Goal: Navigation & Orientation: Find specific page/section

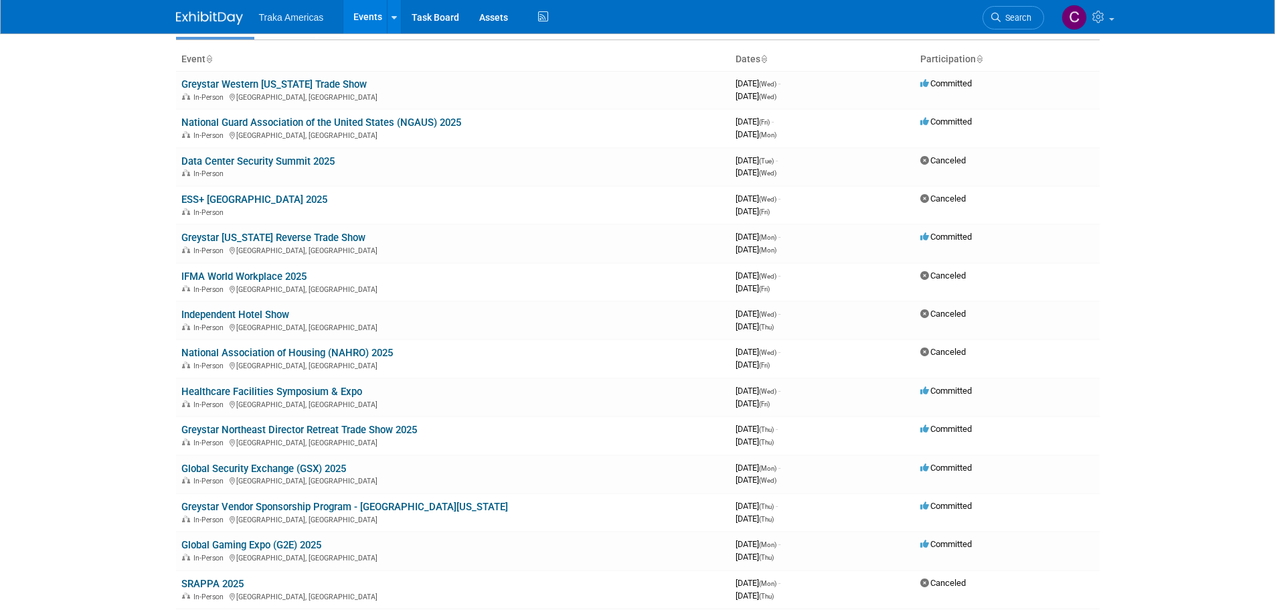
scroll to position [134, 0]
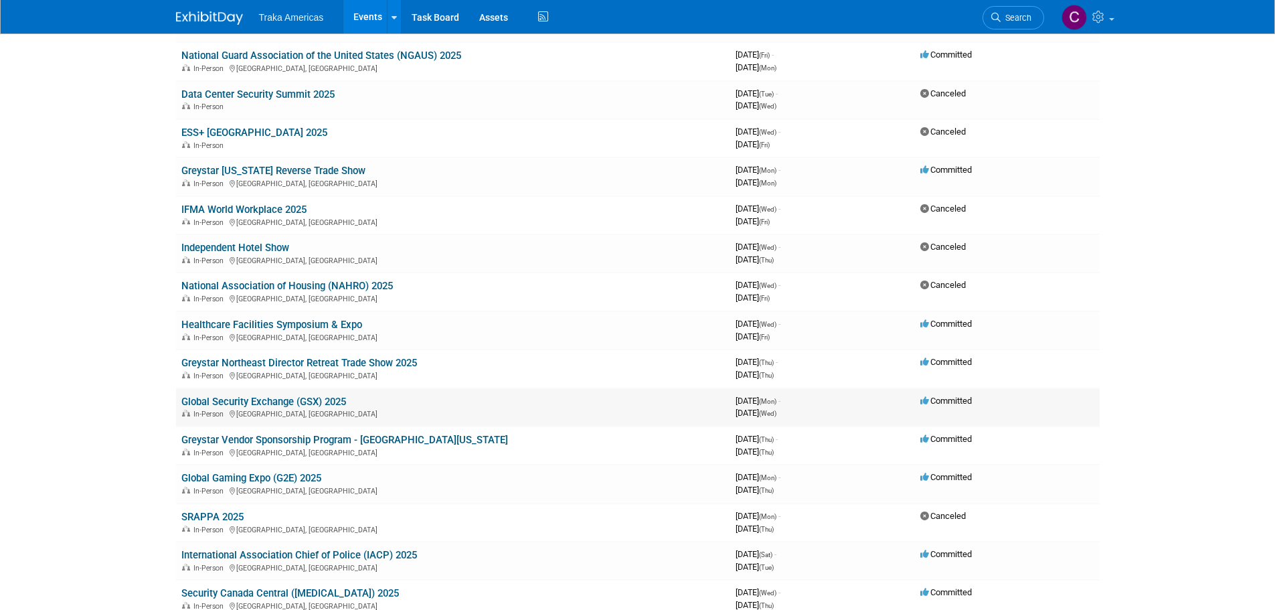
click at [211, 402] on link "Global Security Exchange (GSX) 2025" at bounding box center [263, 402] width 165 height 12
click at [224, 404] on link "Global Security Exchange (GSX) 2025" at bounding box center [263, 402] width 165 height 12
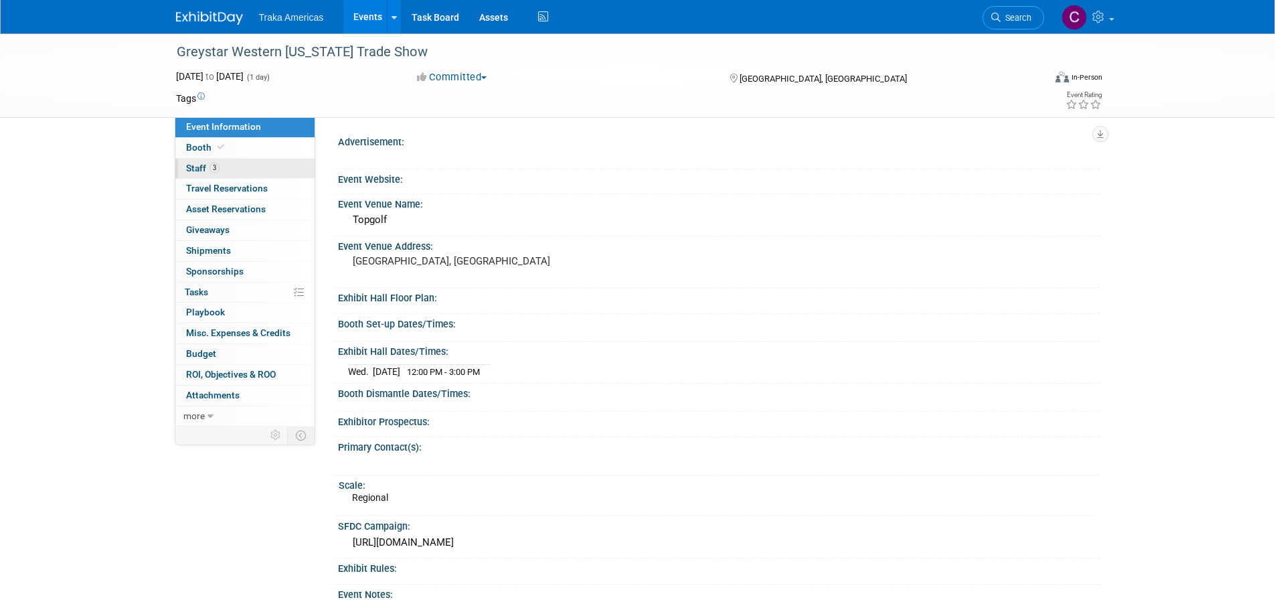
click at [244, 163] on link "3 Staff 3" at bounding box center [244, 169] width 139 height 20
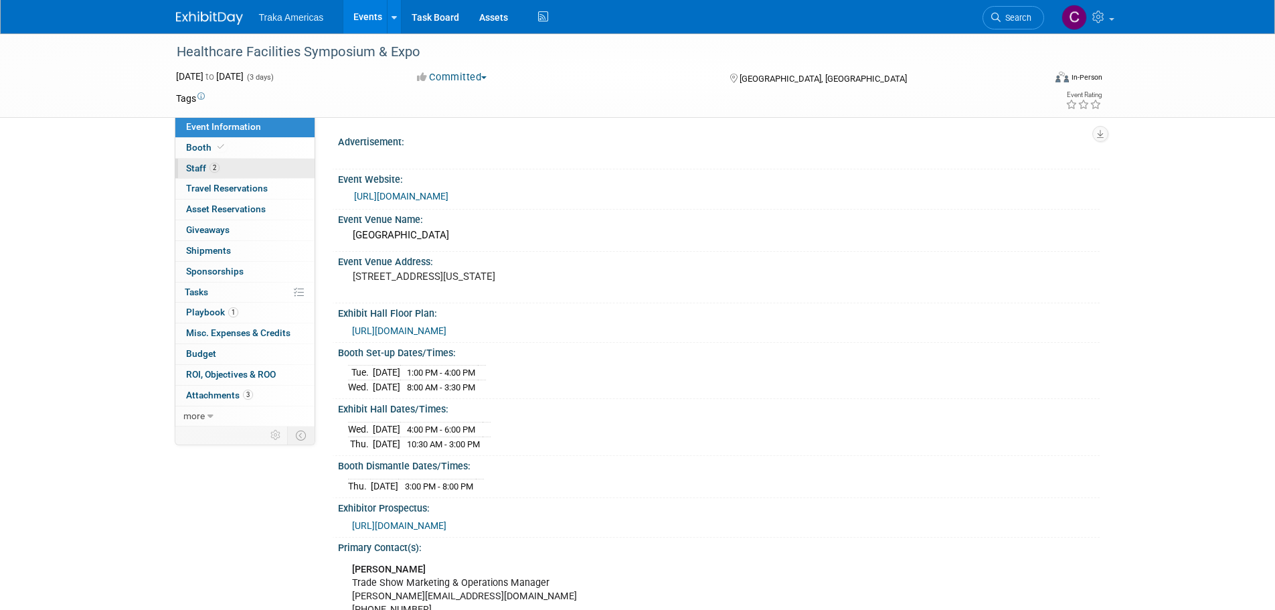
click at [235, 167] on link "2 Staff 2" at bounding box center [244, 169] width 139 height 20
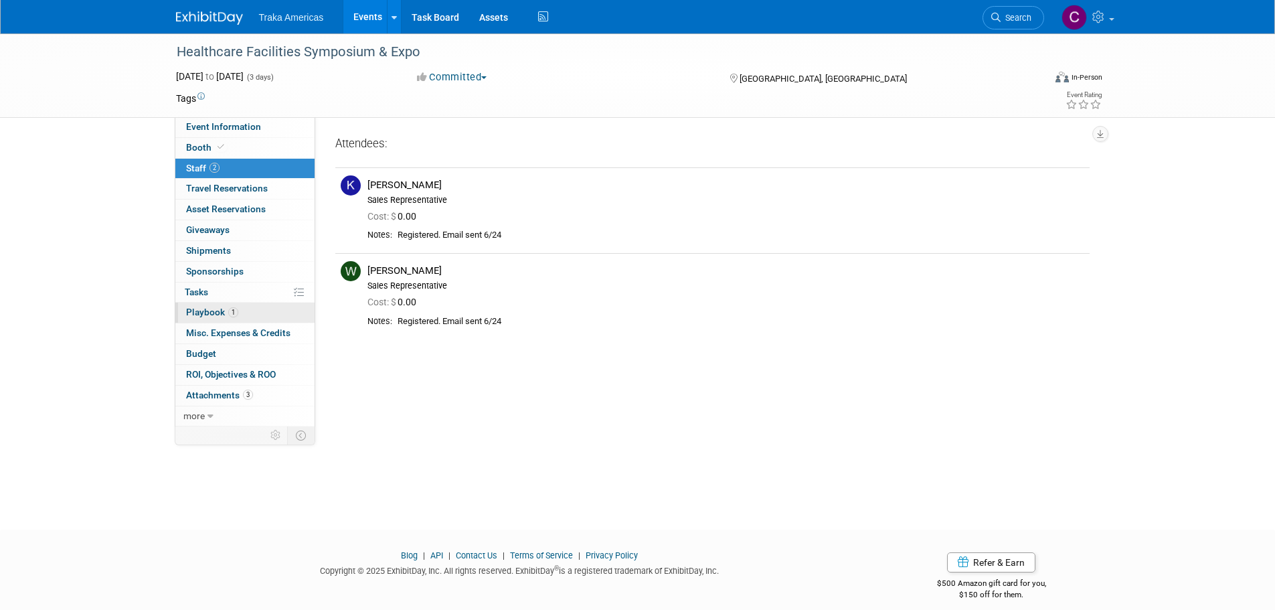
click at [224, 312] on span "Playbook 1" at bounding box center [212, 312] width 52 height 11
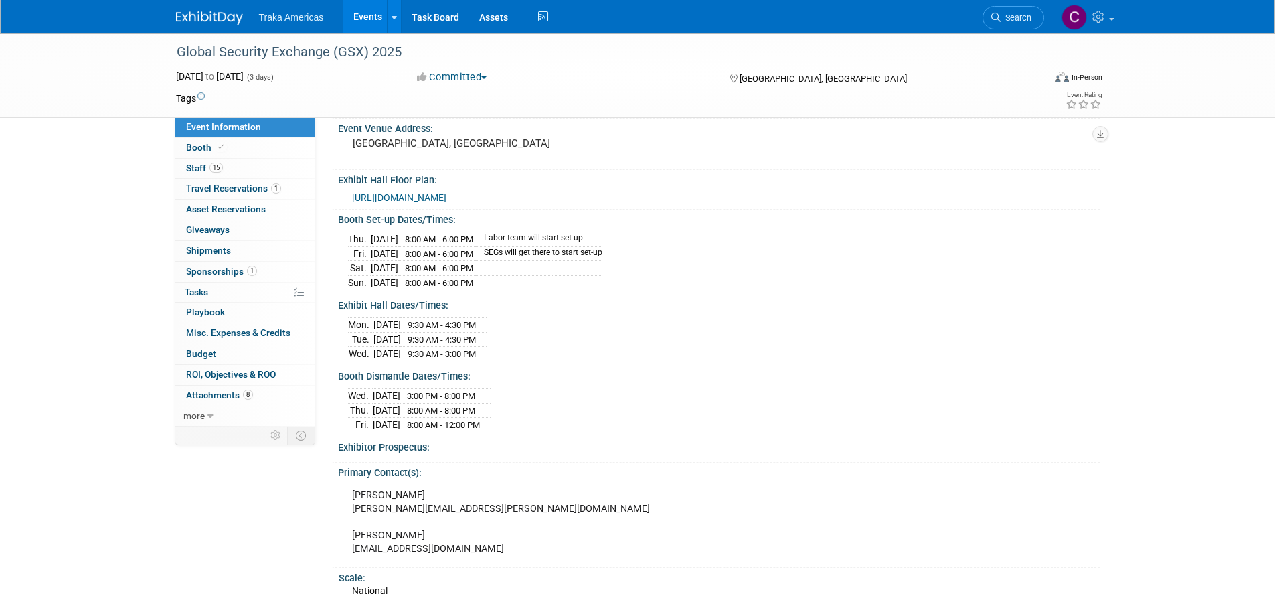
scroll to position [134, 0]
